Goal: Check status: Check status

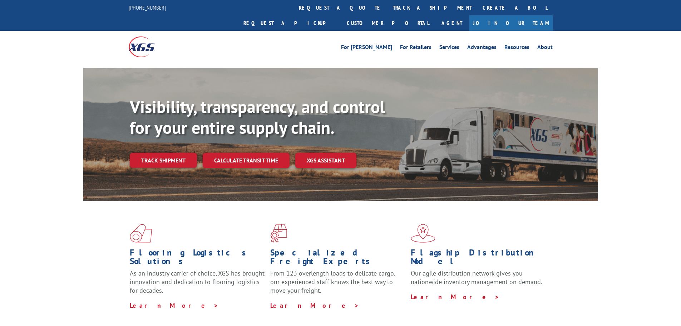
click at [187, 154] on div "Visibility, transparency, and control for your entire supply chain. Track shipm…" at bounding box center [364, 147] width 469 height 100
click at [182, 153] on link "Track shipment" at bounding box center [163, 160] width 67 height 15
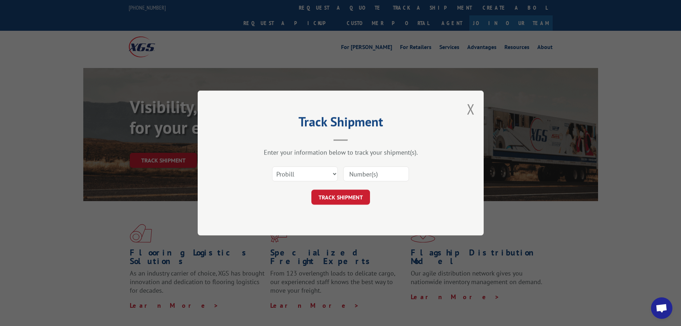
click at [372, 175] on input at bounding box center [376, 173] width 66 height 15
paste input "17635226"
type input "17635226"
click at [344, 196] on button "TRACK SHIPMENT" at bounding box center [341, 197] width 59 height 15
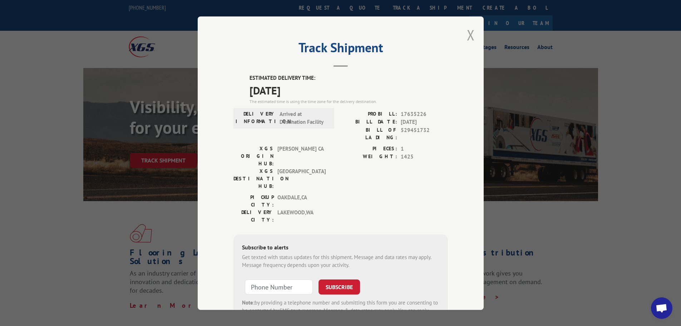
click at [469, 35] on button "Close modal" at bounding box center [471, 34] width 8 height 19
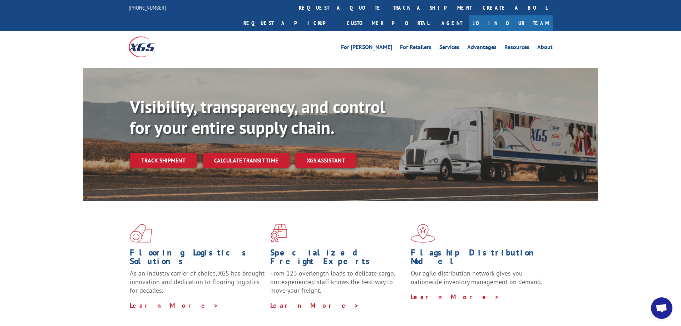
click at [617, 211] on div "Flooring Logistics Solutions As an industry carrier of choice, XGS has brought …" at bounding box center [340, 273] width 681 height 144
